Goal: Transaction & Acquisition: Download file/media

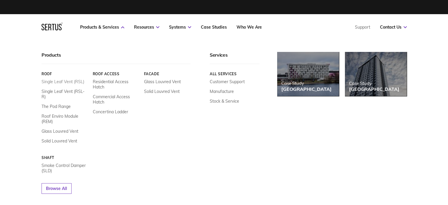
click at [68, 80] on link "Single Leaf Vent (RSL)" at bounding box center [63, 81] width 43 height 5
click at [64, 92] on link "Single Leaf Vent (RSL-R)" at bounding box center [65, 94] width 47 height 11
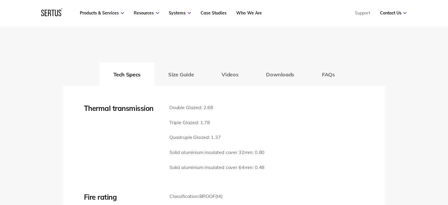
scroll to position [836, 0]
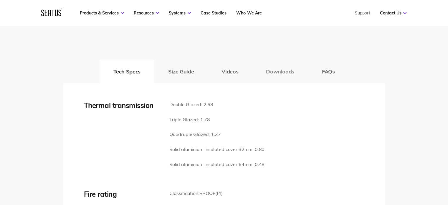
click at [276, 71] on button "Downloads" at bounding box center [280, 71] width 56 height 24
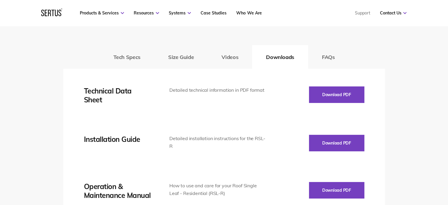
scroll to position [845, 0]
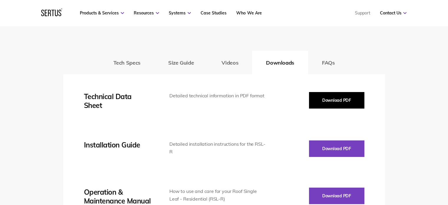
click at [330, 98] on button "Download PDF" at bounding box center [336, 100] width 55 height 16
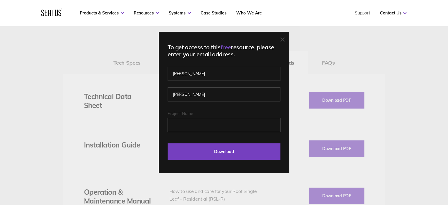
click at [201, 124] on input "Project Name" at bounding box center [224, 125] width 113 height 14
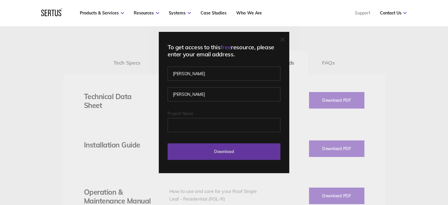
click at [201, 156] on input "Download" at bounding box center [224, 151] width 113 height 16
